Goal: Register for event/course

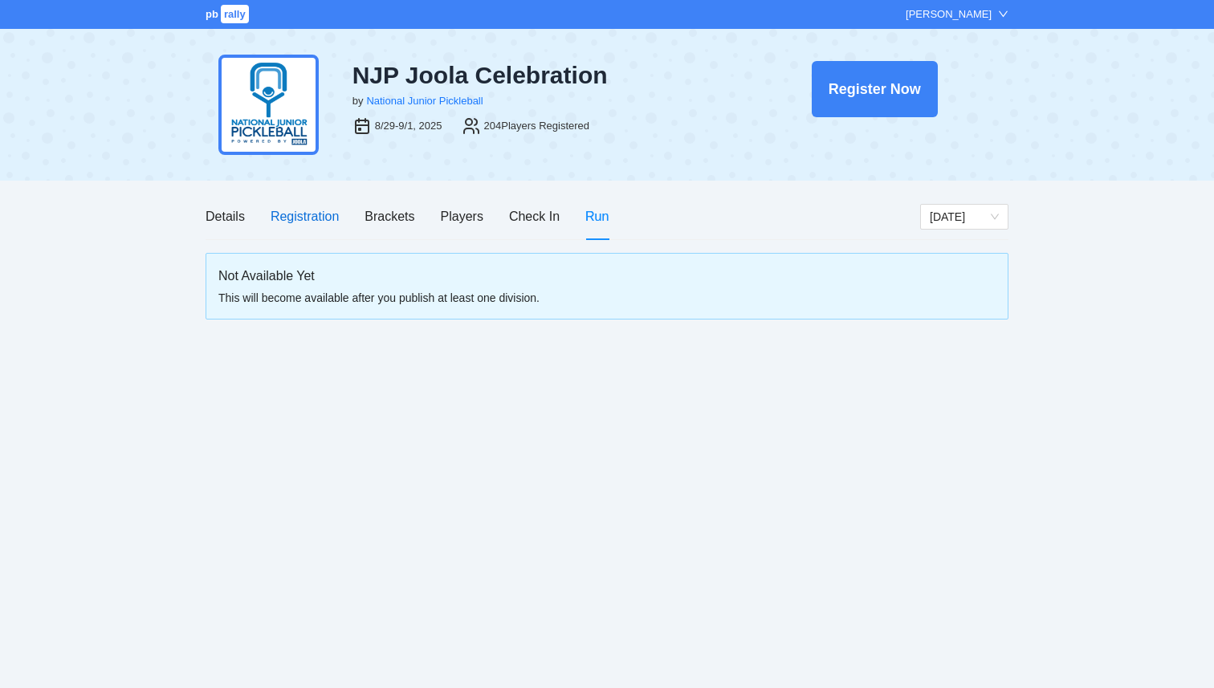
click at [295, 218] on div "Registration" at bounding box center [305, 216] width 68 height 20
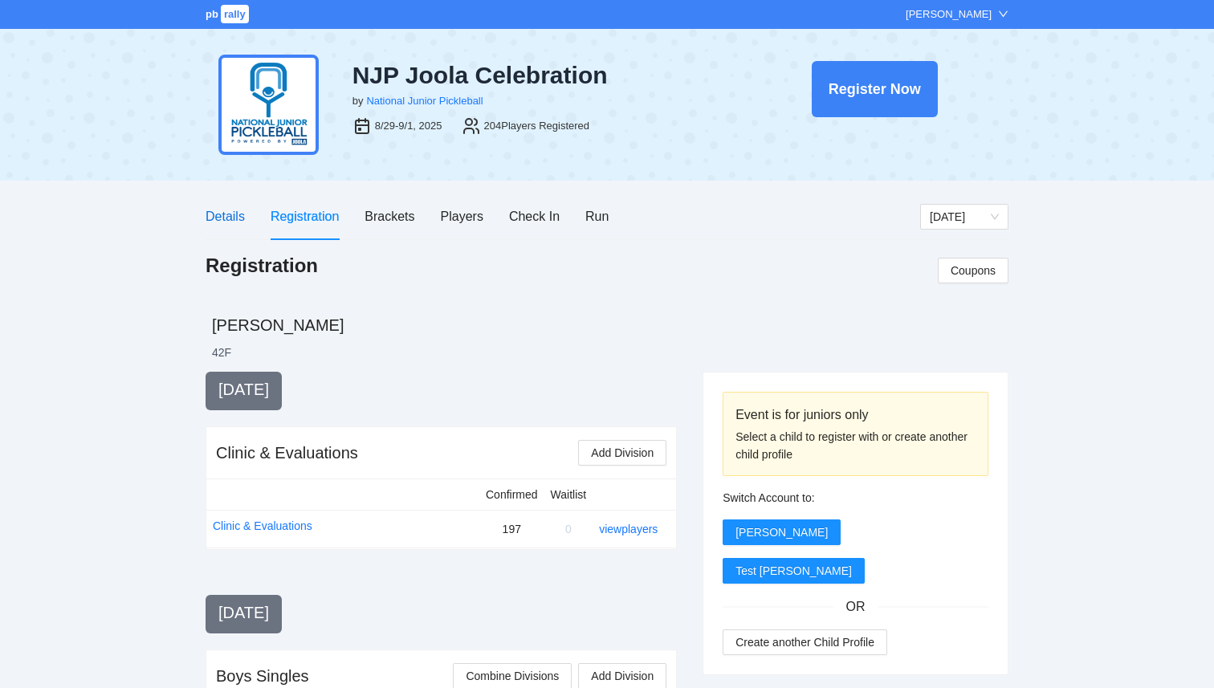
click at [220, 222] on div "Details" at bounding box center [225, 216] width 39 height 20
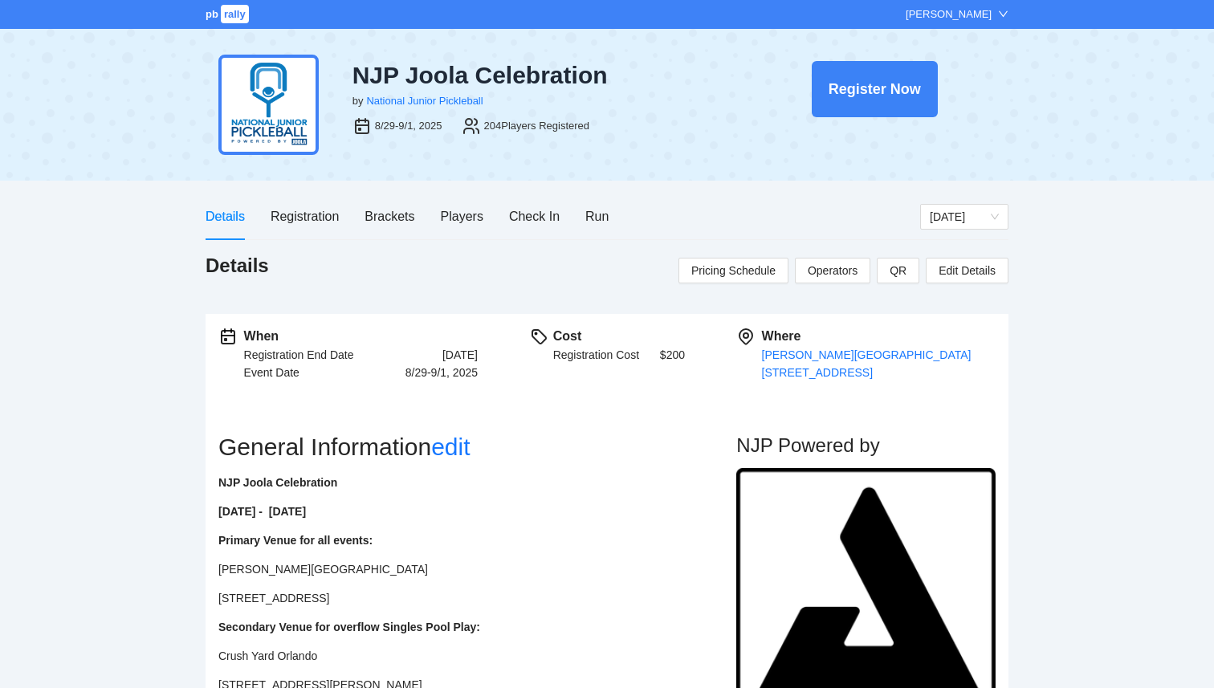
click at [235, 16] on span "rally" at bounding box center [235, 14] width 28 height 18
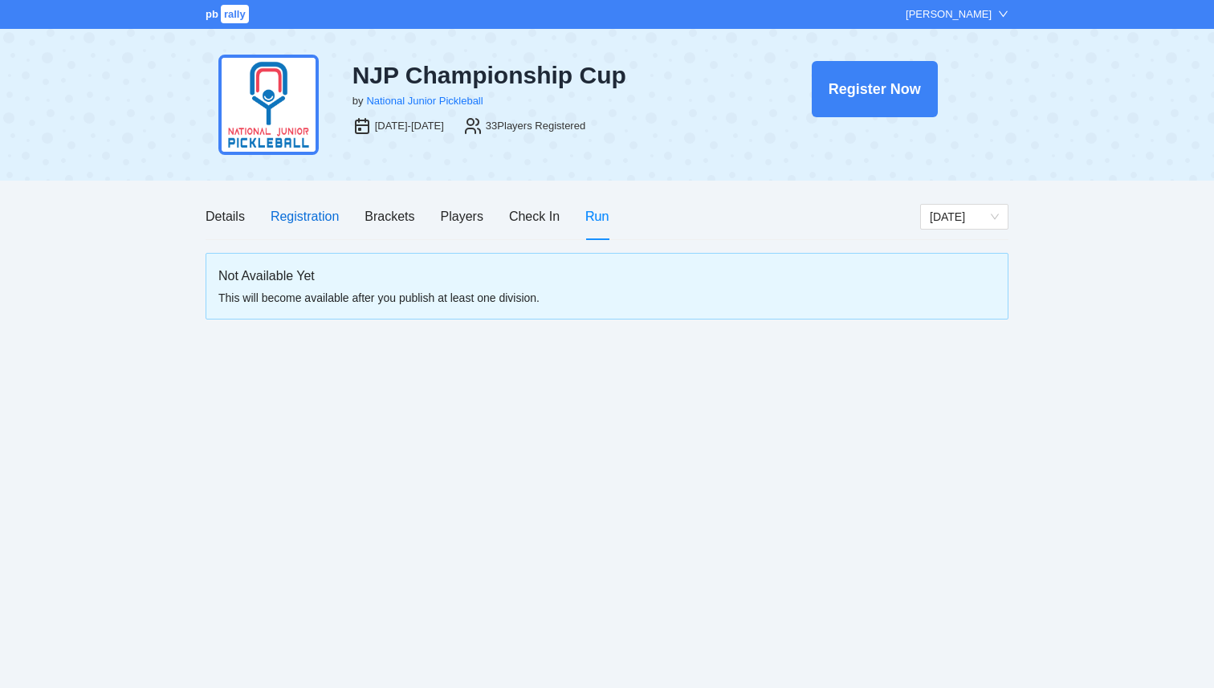
click at [309, 212] on div "Registration" at bounding box center [305, 216] width 68 height 20
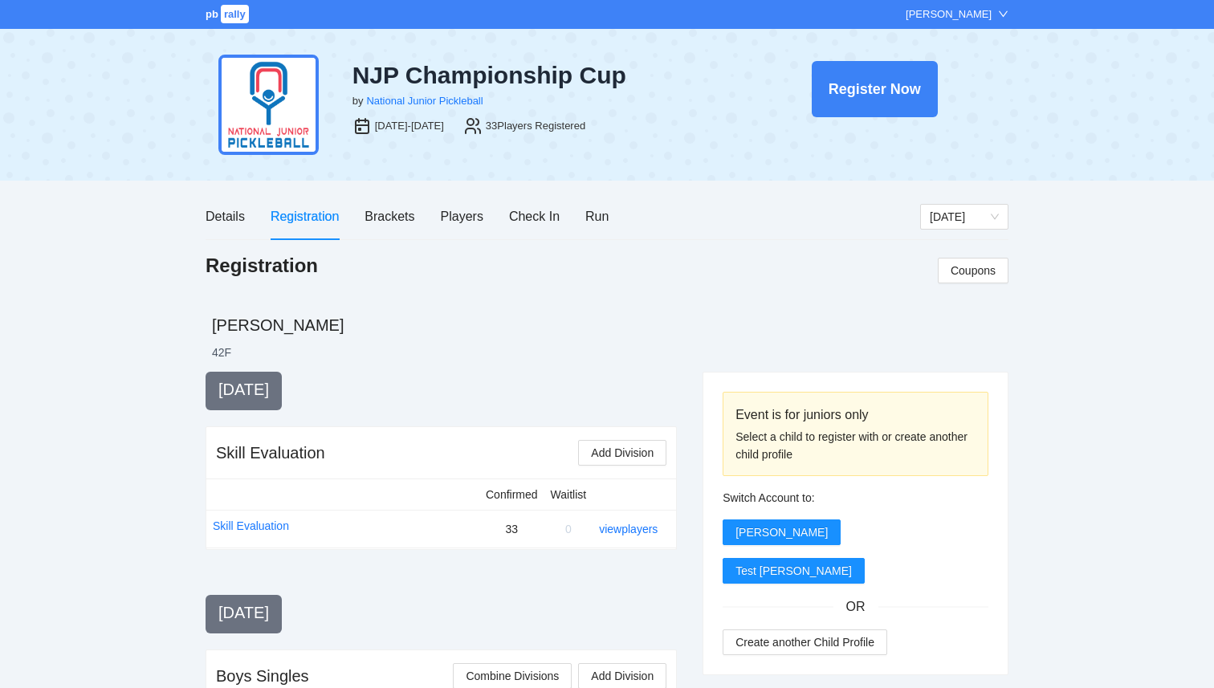
click at [237, 18] on span "rally" at bounding box center [235, 14] width 28 height 18
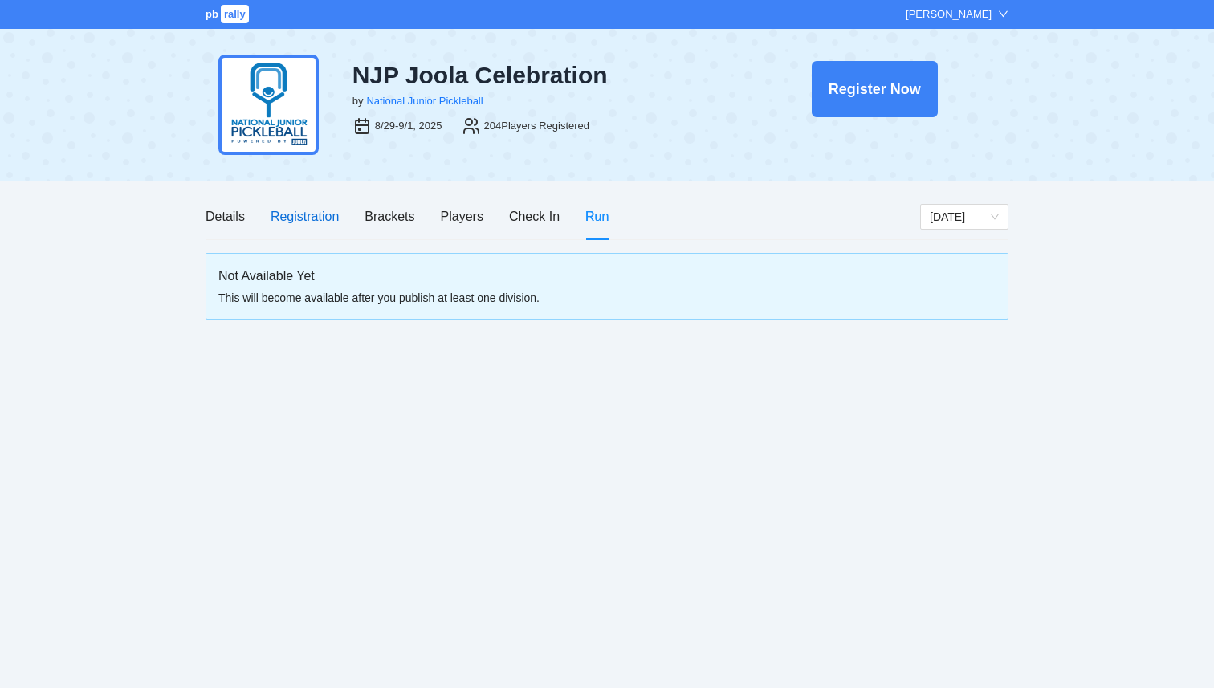
click at [307, 223] on div "Registration" at bounding box center [305, 216] width 68 height 20
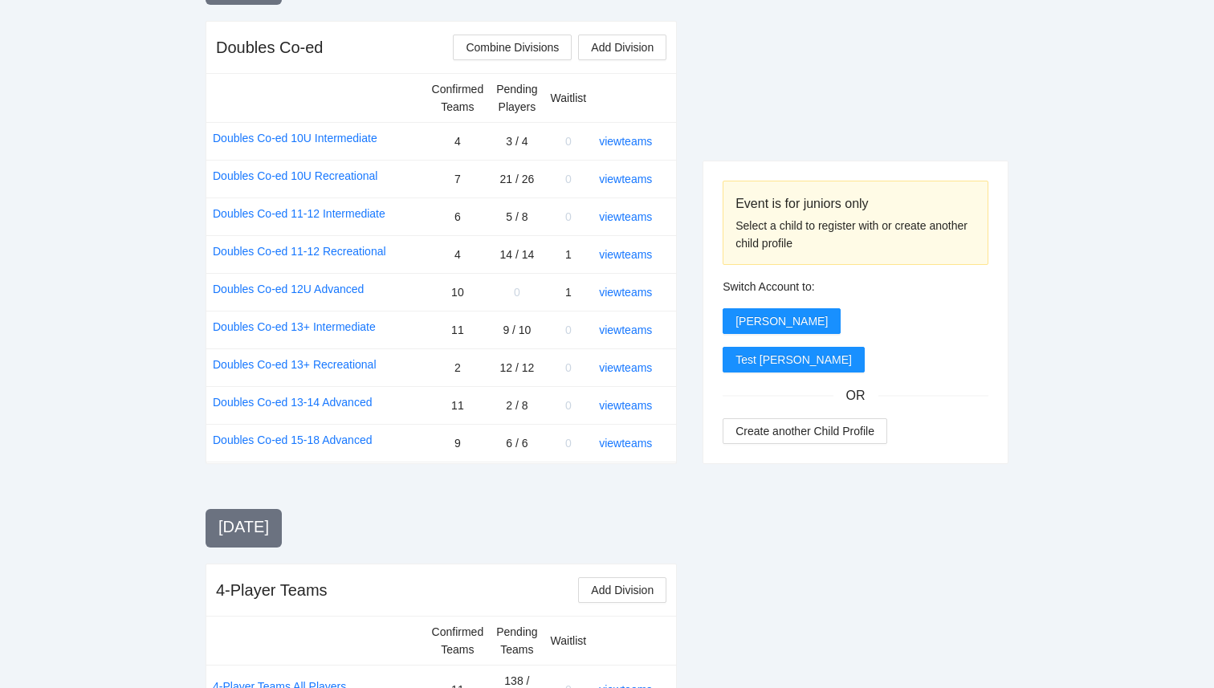
scroll to position [1938, 0]
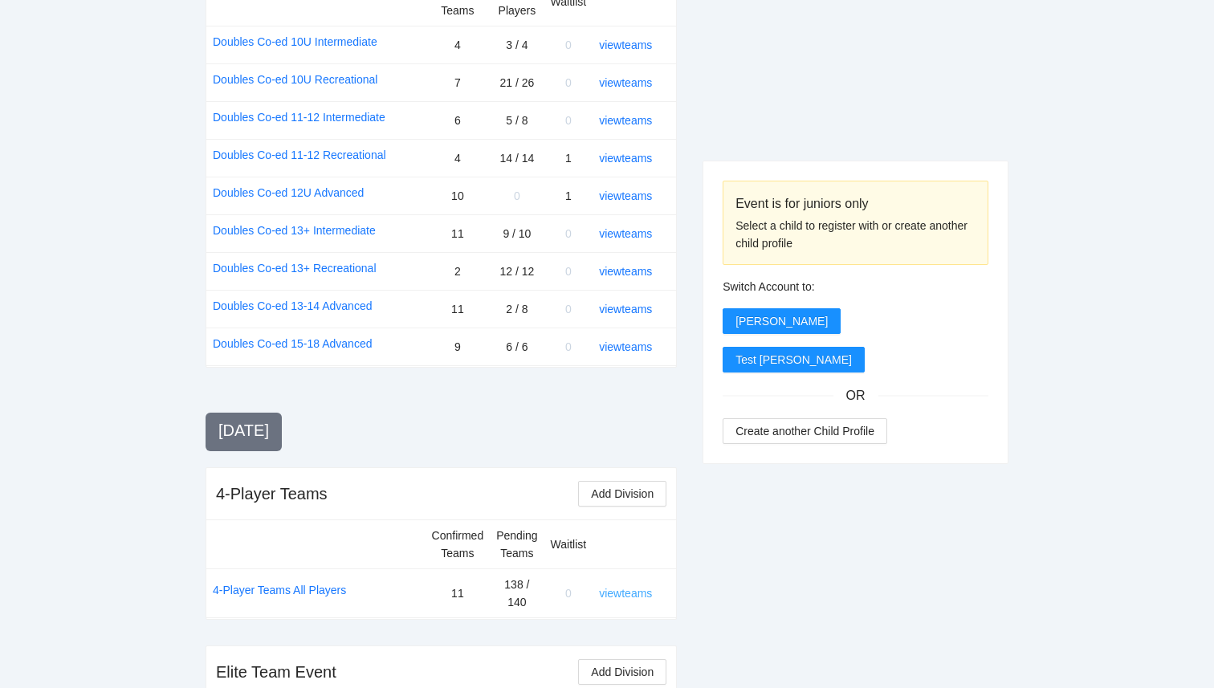
click at [625, 587] on link "view teams" at bounding box center [625, 593] width 53 height 13
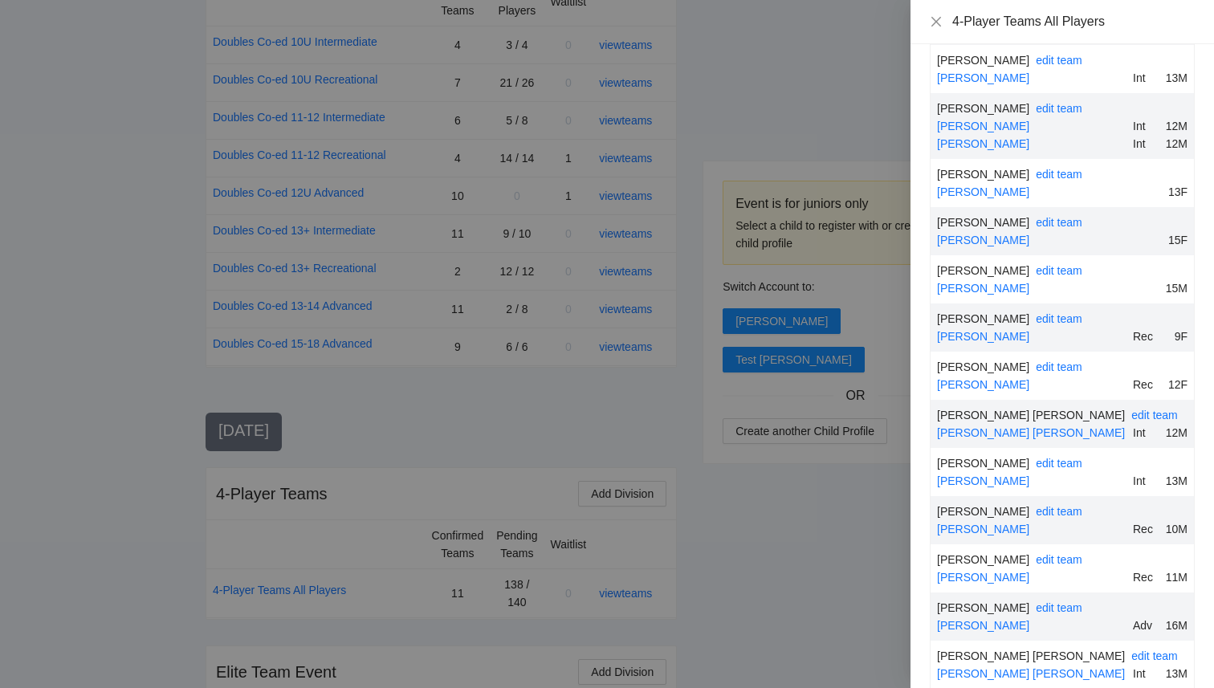
scroll to position [2633, 0]
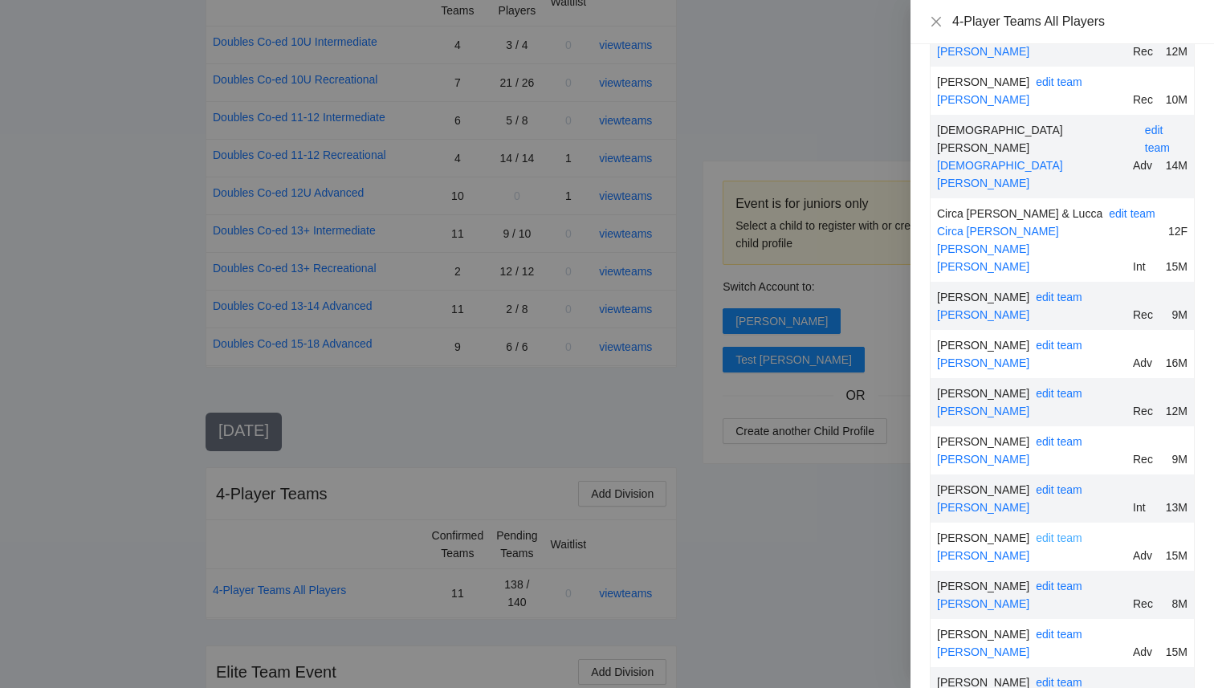
click at [1057, 532] on link "edit team" at bounding box center [1059, 538] width 47 height 13
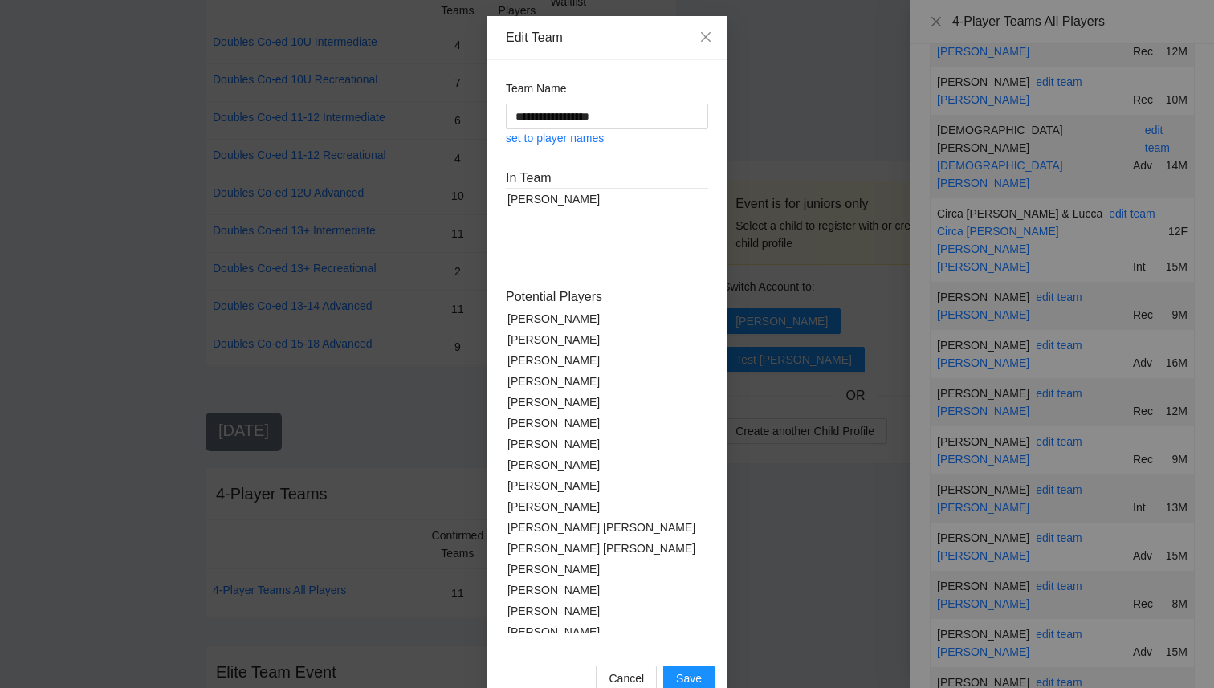
scroll to position [1346, 0]
click at [555, 479] on div "[PERSON_NAME]" at bounding box center [607, 489] width 202 height 21
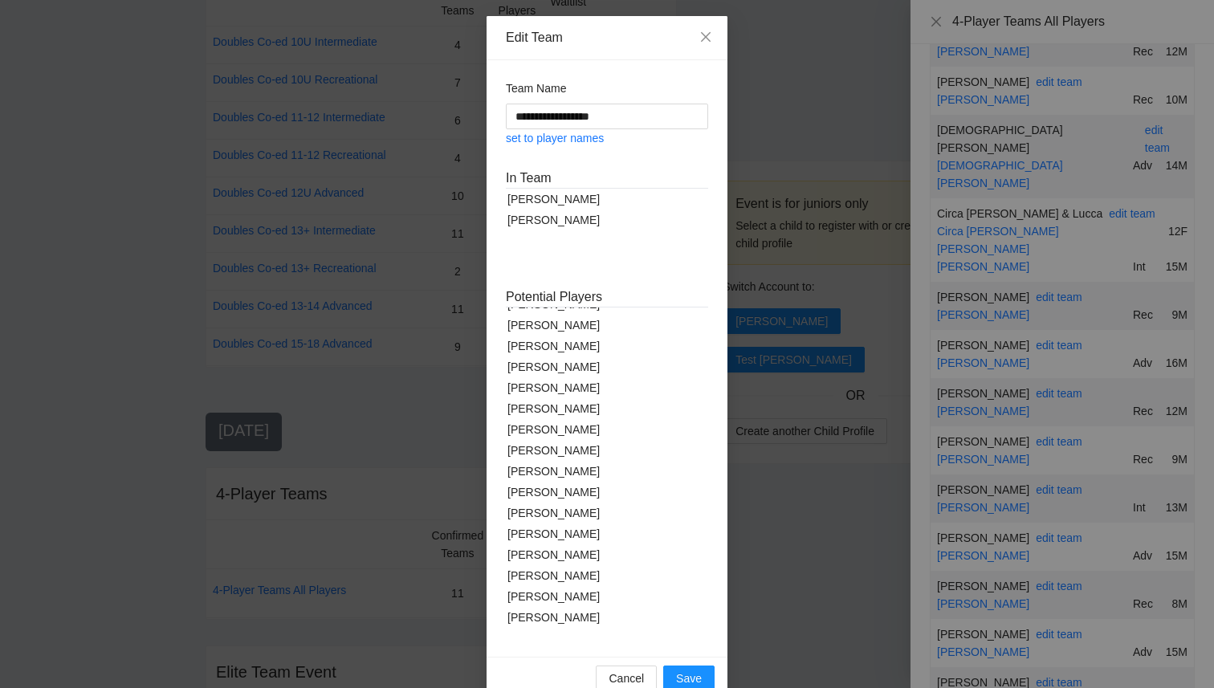
click at [545, 544] on div "[PERSON_NAME]" at bounding box center [607, 554] width 202 height 21
click at [581, 141] on link "set to player names" at bounding box center [555, 138] width 98 height 13
type input "**********"
click at [695, 675] on span "Save" at bounding box center [689, 679] width 26 height 18
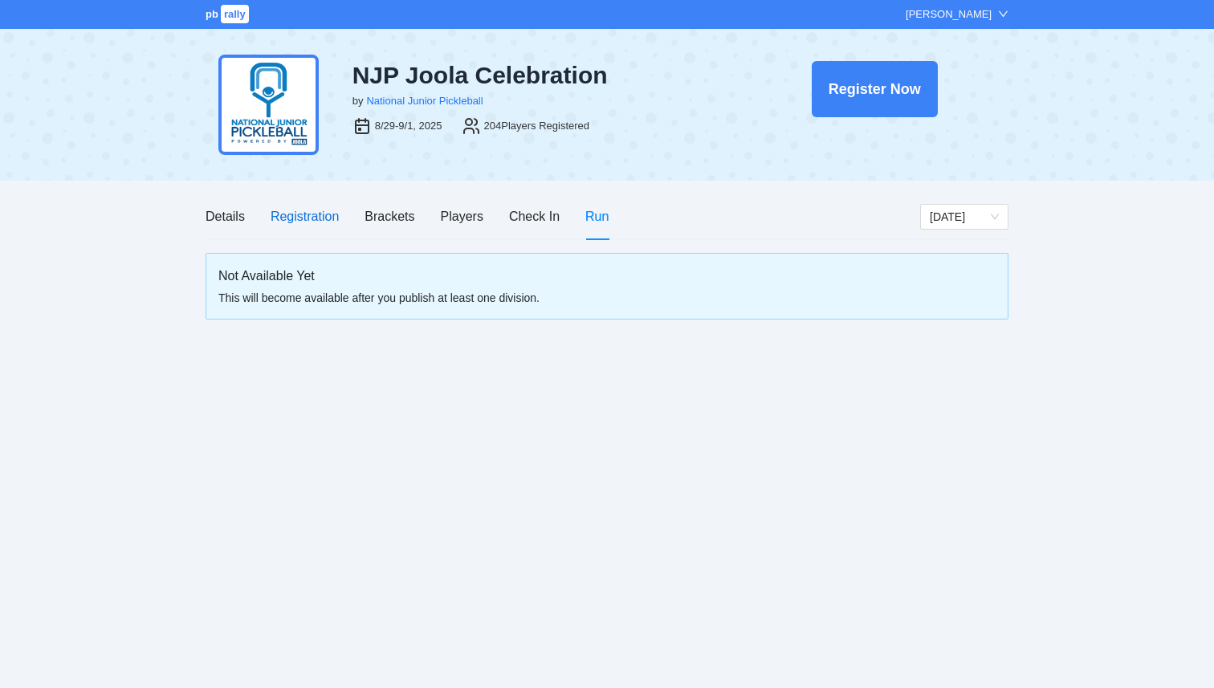
click at [311, 219] on div "Registration" at bounding box center [305, 216] width 68 height 20
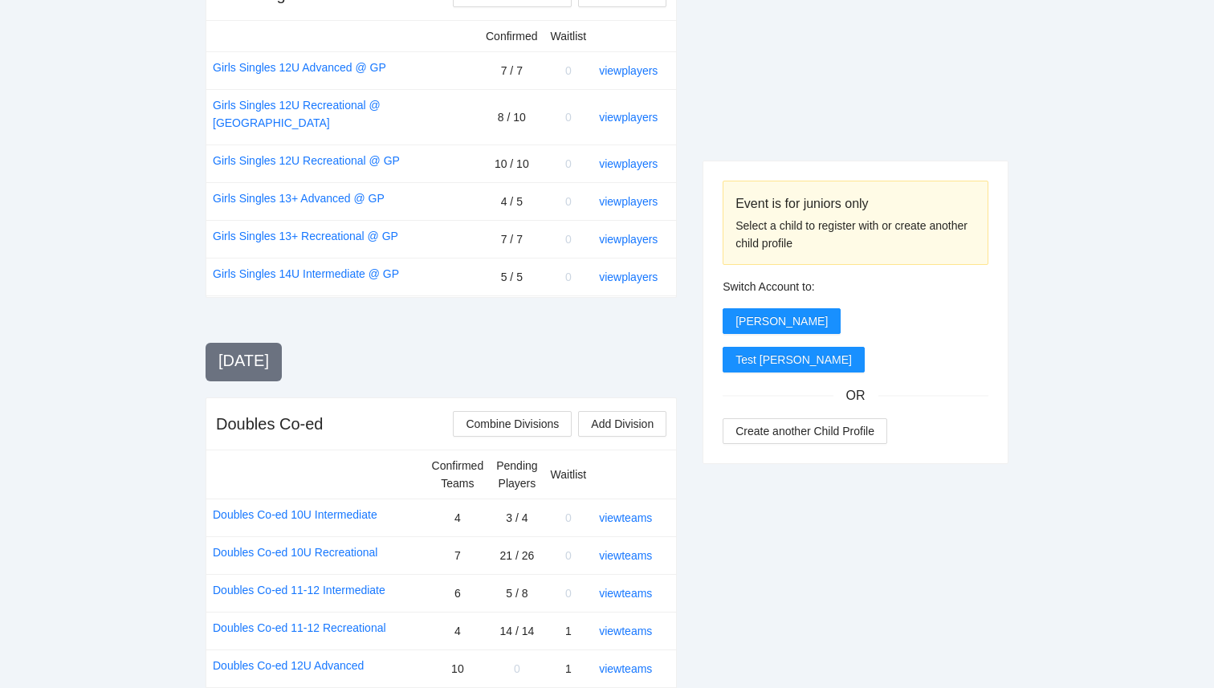
scroll to position [1938, 0]
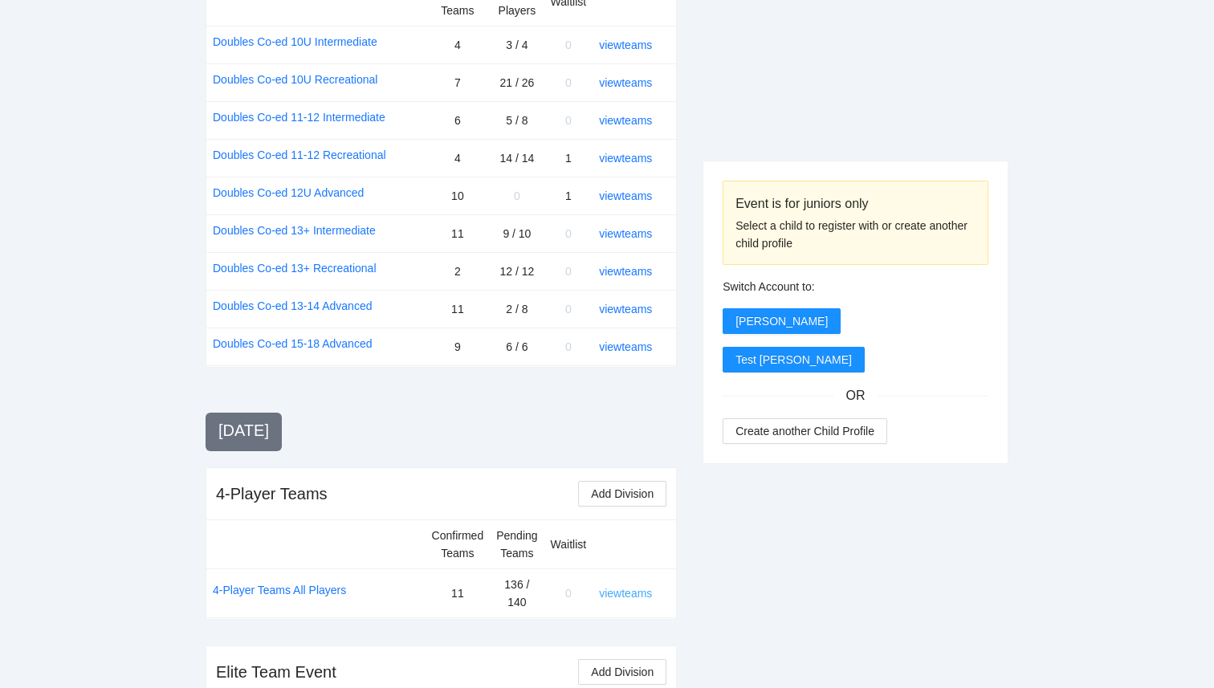
click at [628, 587] on link "view teams" at bounding box center [625, 593] width 53 height 13
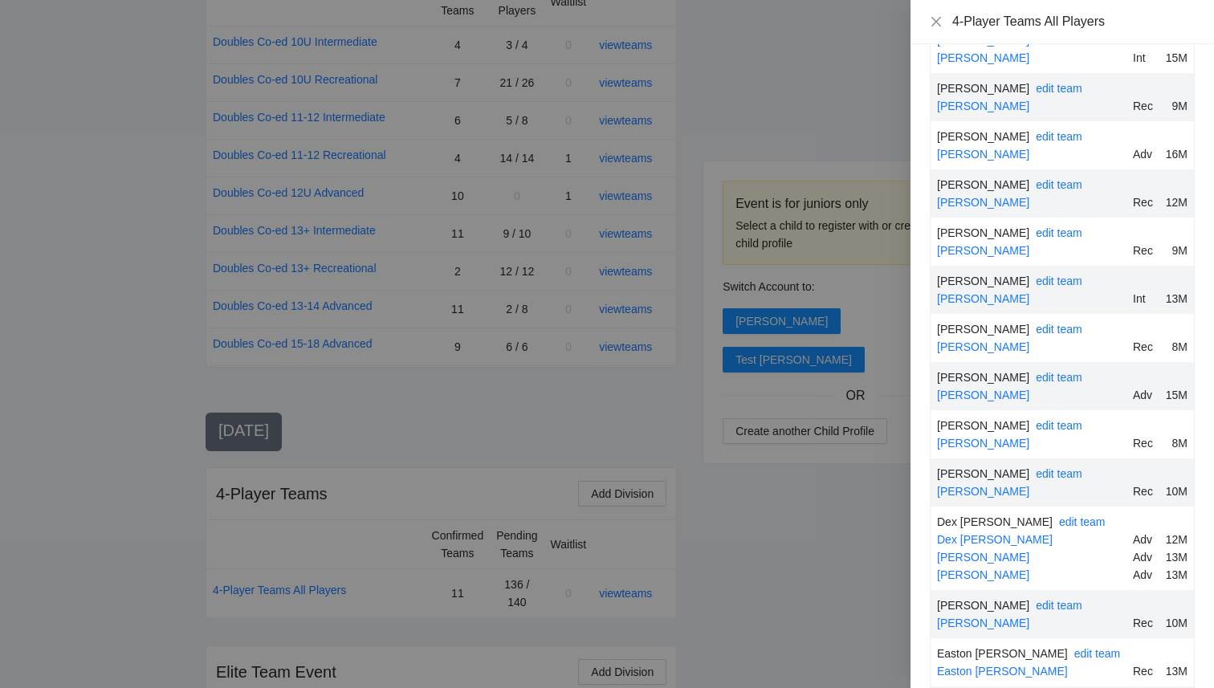
scroll to position [2842, 0]
